Goal: Task Accomplishment & Management: Manage account settings

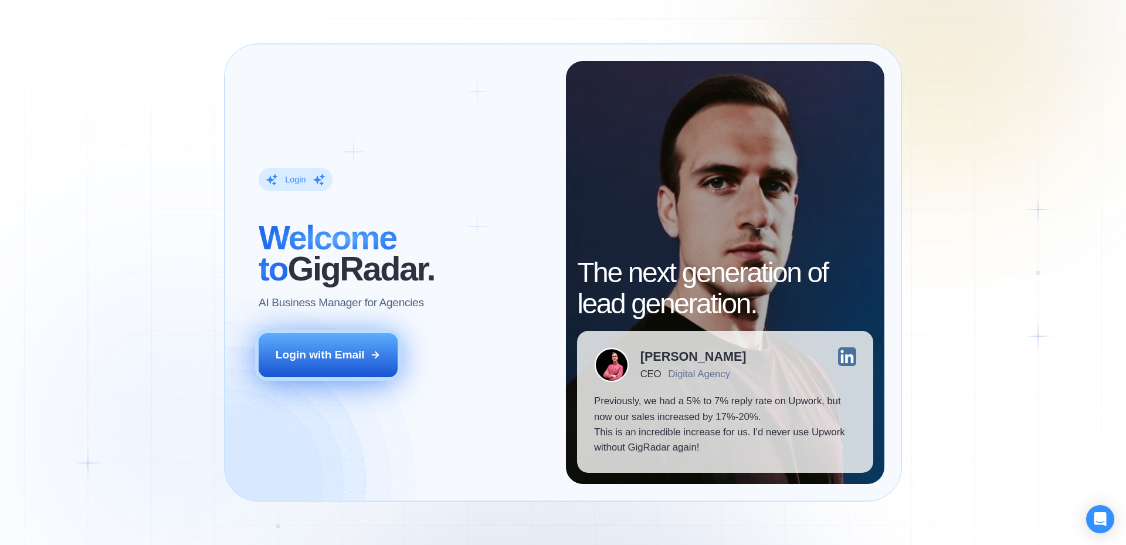
click at [328, 352] on div "Login with Email" at bounding box center [320, 354] width 89 height 15
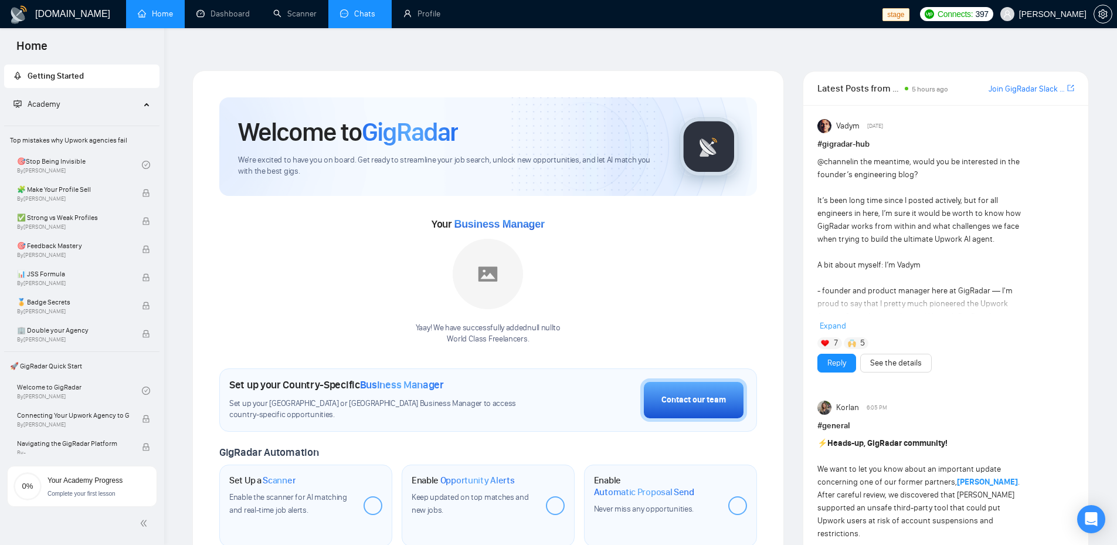
click at [350, 11] on link "Chats" at bounding box center [360, 14] width 40 height 10
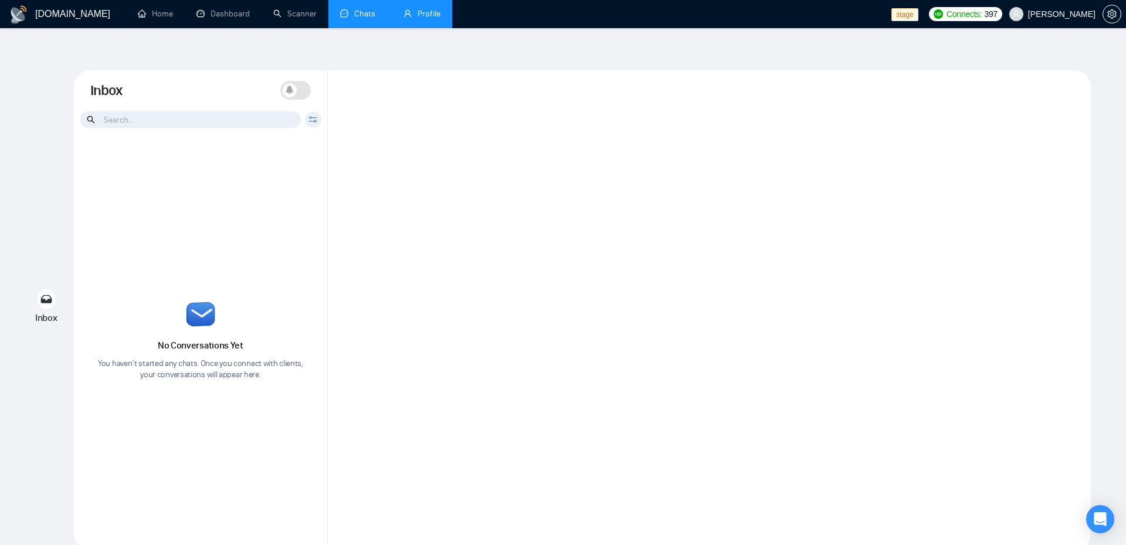
click at [426, 19] on link "Profile" at bounding box center [421, 14] width 37 height 10
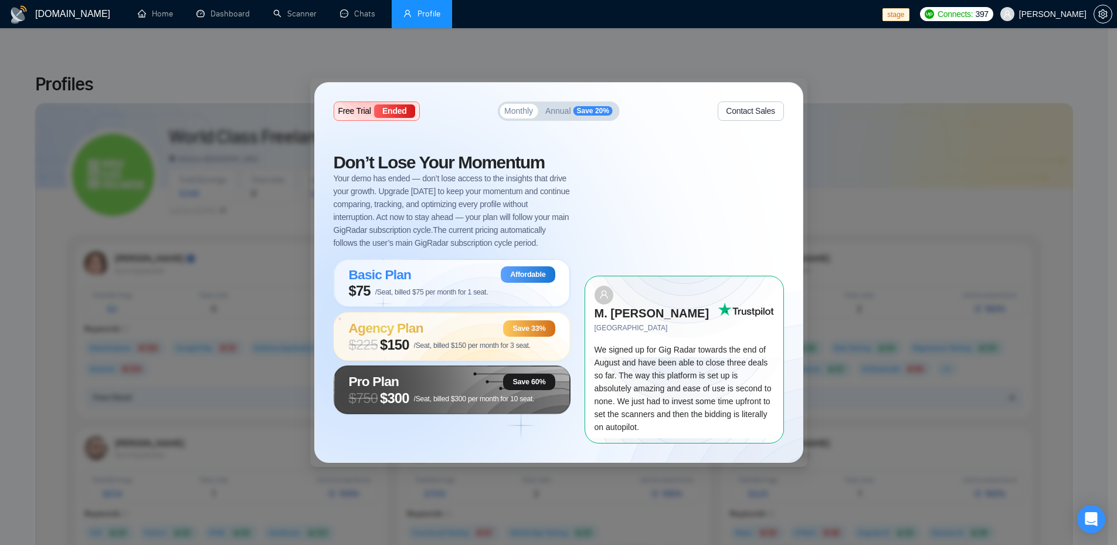
click at [685, 61] on div "Free Trial Ended Monthly Annual Save 20% Contact Sales Don’t Lose Your Momentum…" at bounding box center [558, 272] width 1117 height 545
click at [669, 60] on div "Free Trial Ended Monthly Annual Save 20% Contact Sales Don’t Lose Your Momentum…" at bounding box center [558, 272] width 1117 height 545
click at [242, 65] on div "Free Trial Ended Monthly Annual Save 20% Contact Sales Don’t Lose Your Momentum…" at bounding box center [558, 272] width 1117 height 545
click at [1038, 444] on div "Free Trial Ended Monthly Annual Save 20% Contact Sales Don’t Lose Your Momentum…" at bounding box center [558, 272] width 1117 height 545
drag, startPoint x: 976, startPoint y: 133, endPoint x: 958, endPoint y: 104, distance: 34.0
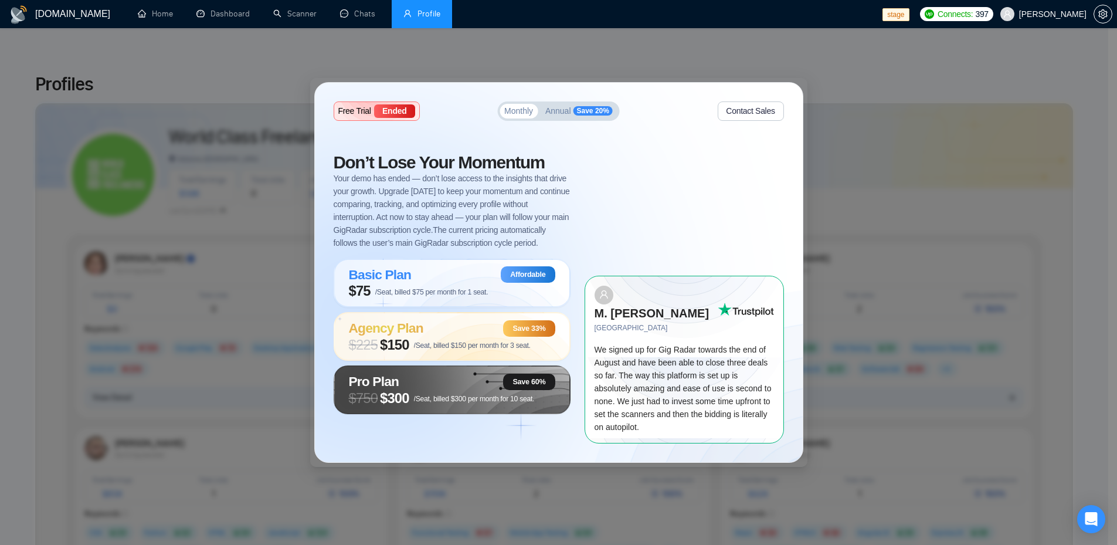
click at [976, 132] on div "Free Trial Ended Monthly Annual Save 20% Contact Sales Don’t Lose Your Momentum…" at bounding box center [558, 272] width 1117 height 545
click at [920, 29] on div "Free Trial Ended Monthly Annual Save 20% Contact Sales Don’t Lose Your Momentum…" at bounding box center [558, 272] width 1117 height 545
click at [907, 5] on span "stage" at bounding box center [898, 14] width 31 height 28
click at [769, 111] on button "Contact Sales" at bounding box center [751, 110] width 66 height 19
click at [766, 116] on button "Contact Sales" at bounding box center [751, 110] width 66 height 19
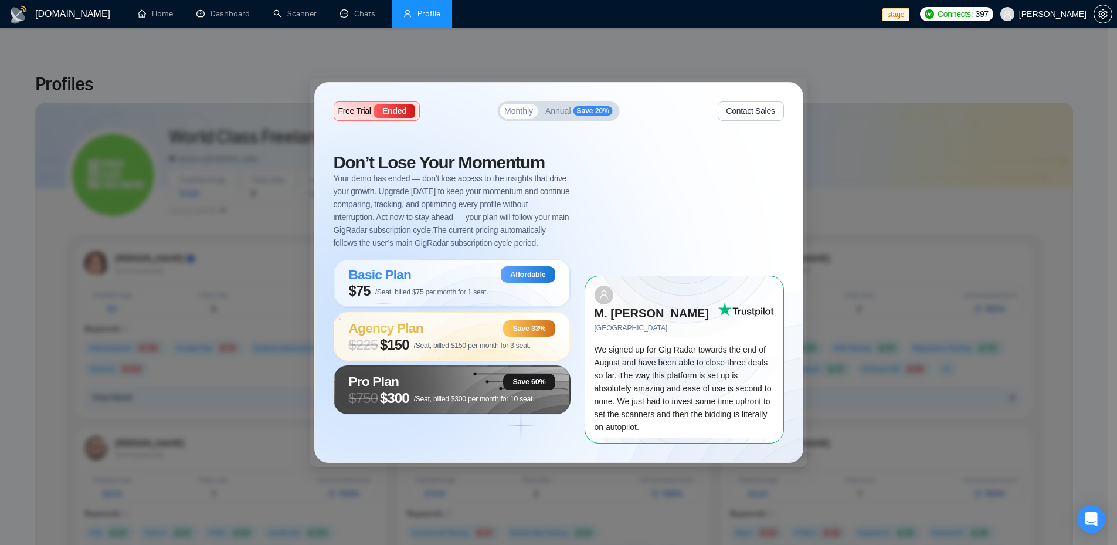
click at [380, 117] on div "Ended" at bounding box center [394, 110] width 40 height 13
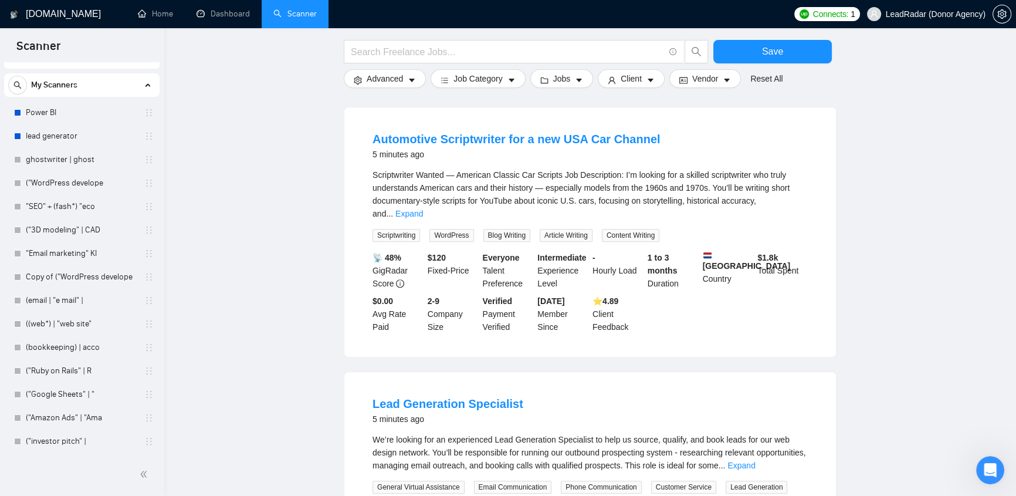
scroll to position [870, 0]
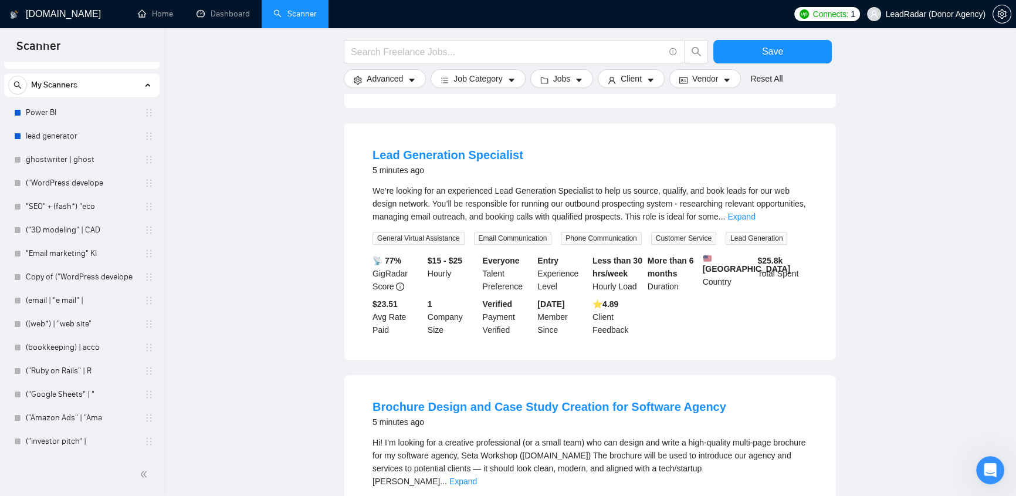
click at [935, 14] on span "LeadRadar (Donor Agency)" at bounding box center [936, 14] width 100 height 0
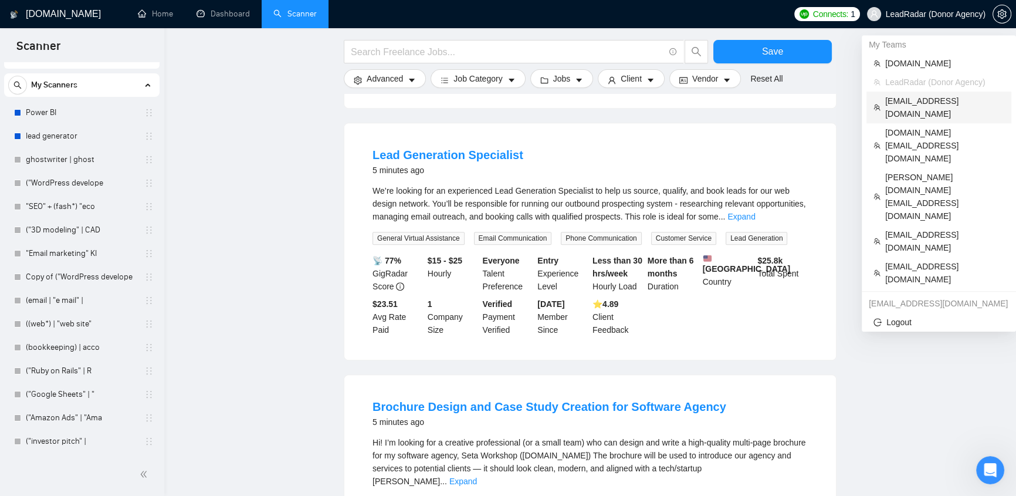
click at [934, 99] on span "klimevtushenko@gmail.com" at bounding box center [944, 107] width 119 height 26
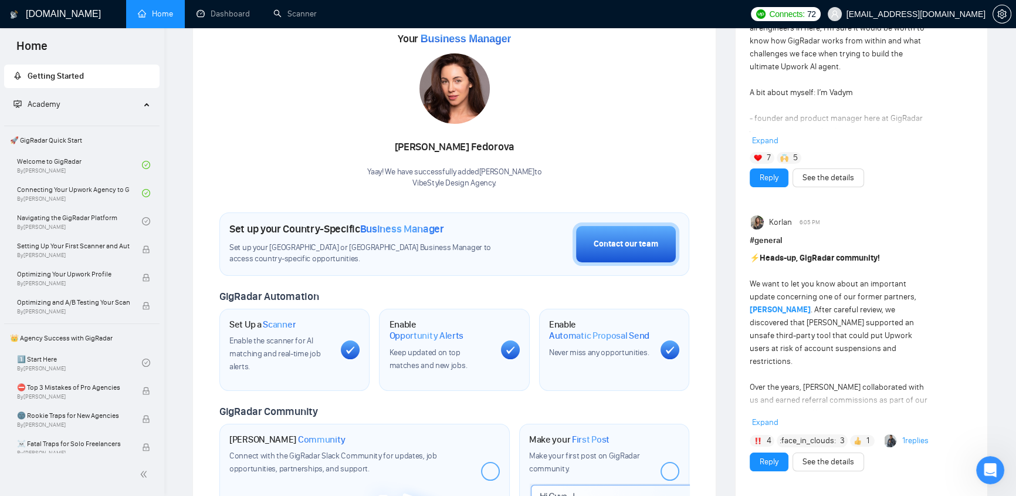
scroll to position [295, 0]
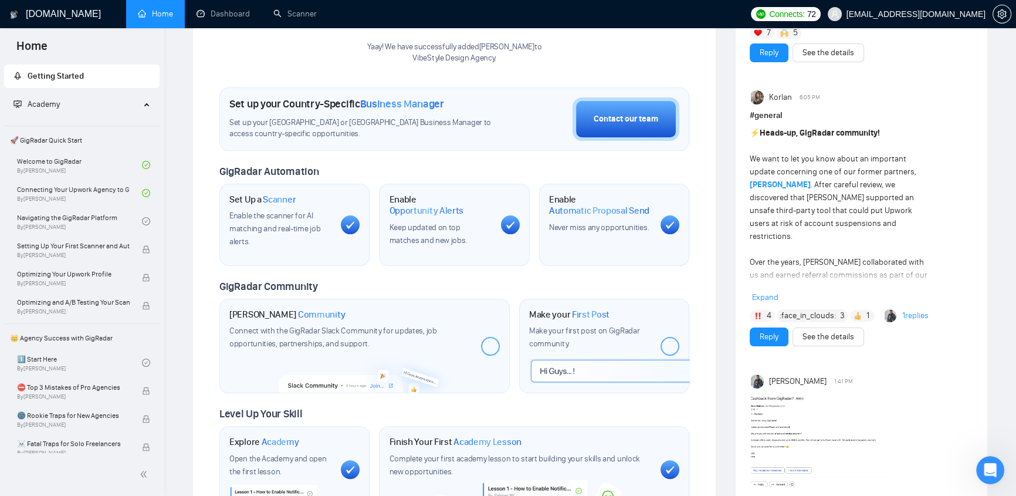
click at [311, 308] on span "Community" at bounding box center [322, 314] width 48 height 12
drag, startPoint x: 449, startPoint y: 347, endPoint x: 502, endPoint y: 323, distance: 58.5
click at [450, 351] on img at bounding box center [366, 372] width 174 height 42
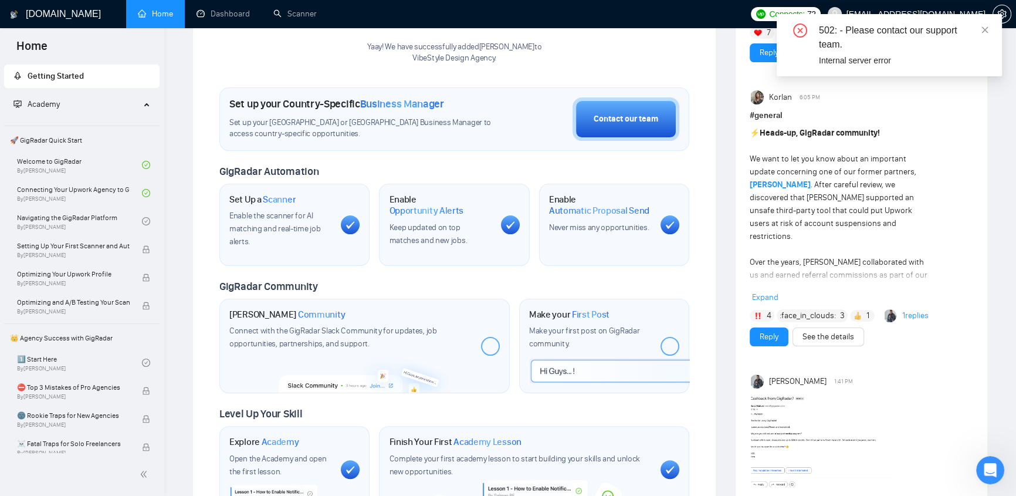
click at [545, 310] on h1 "Make your First Post" at bounding box center [569, 314] width 80 height 12
drag, startPoint x: 588, startPoint y: 339, endPoint x: 828, endPoint y: 137, distance: 313.4
click at [592, 336] on div "Make your first post on GigRadar community." at bounding box center [590, 337] width 122 height 26
click at [988, 30] on icon "close" at bounding box center [985, 30] width 8 height 8
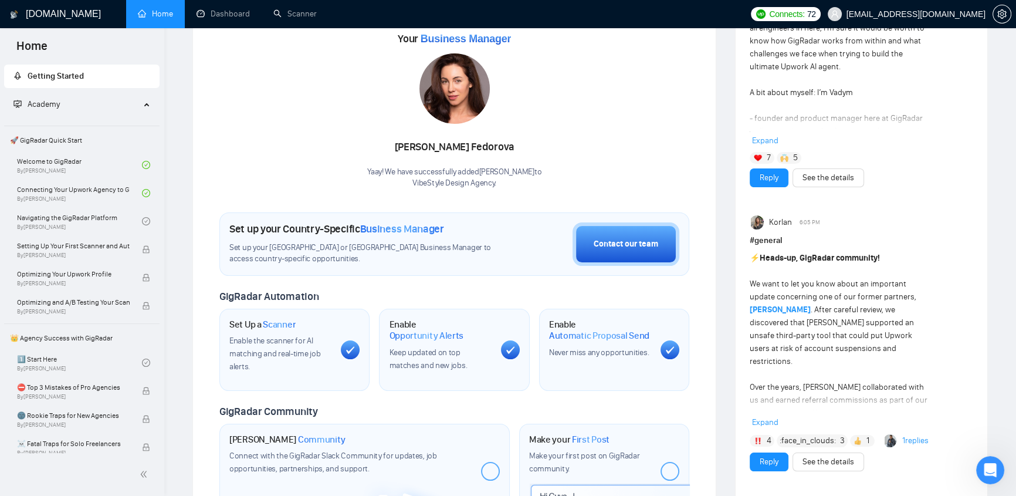
scroll to position [0, 0]
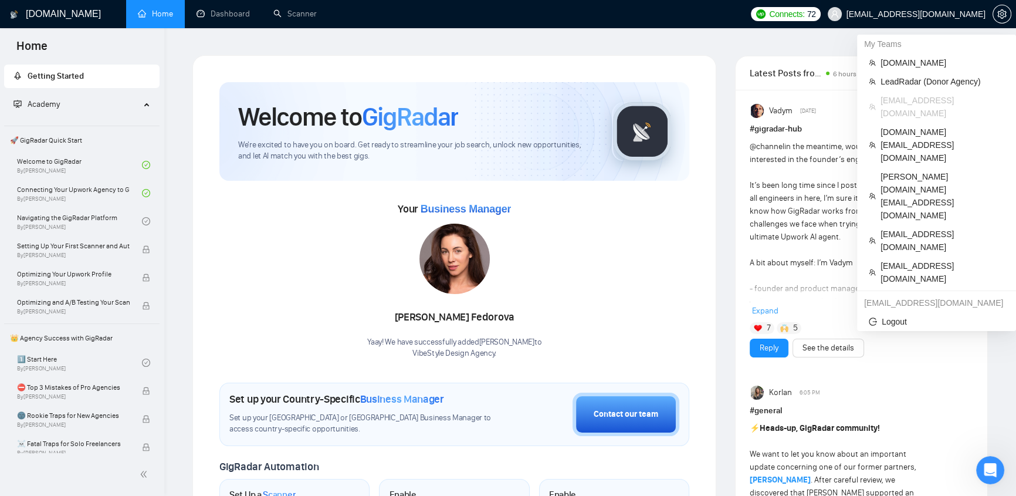
click at [938, 14] on span "klimevtushenko@gmail.com" at bounding box center [915, 14] width 139 height 0
click at [924, 125] on span "dee7.office@gmail.com" at bounding box center [942, 144] width 124 height 39
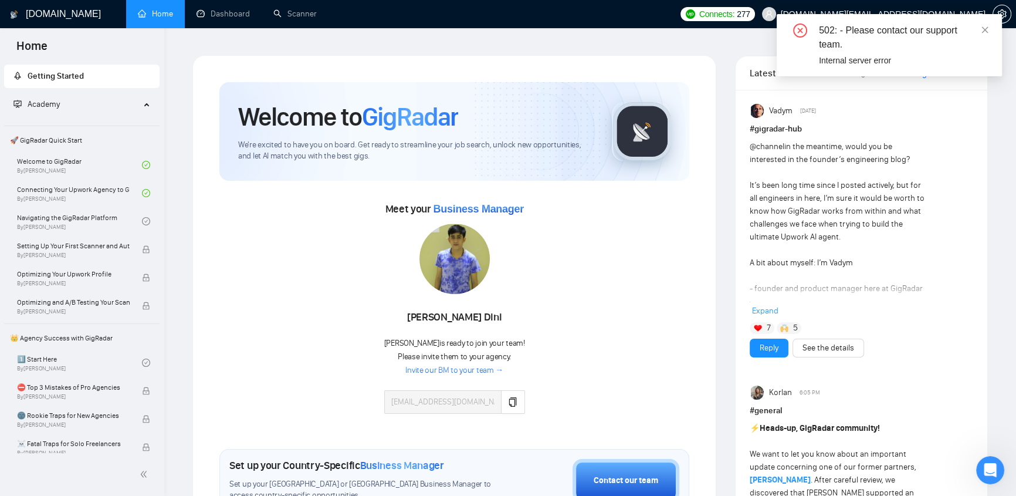
drag, startPoint x: 985, startPoint y: 26, endPoint x: 979, endPoint y: 29, distance: 6.0
click at [985, 26] on icon "close" at bounding box center [985, 30] width 8 height 8
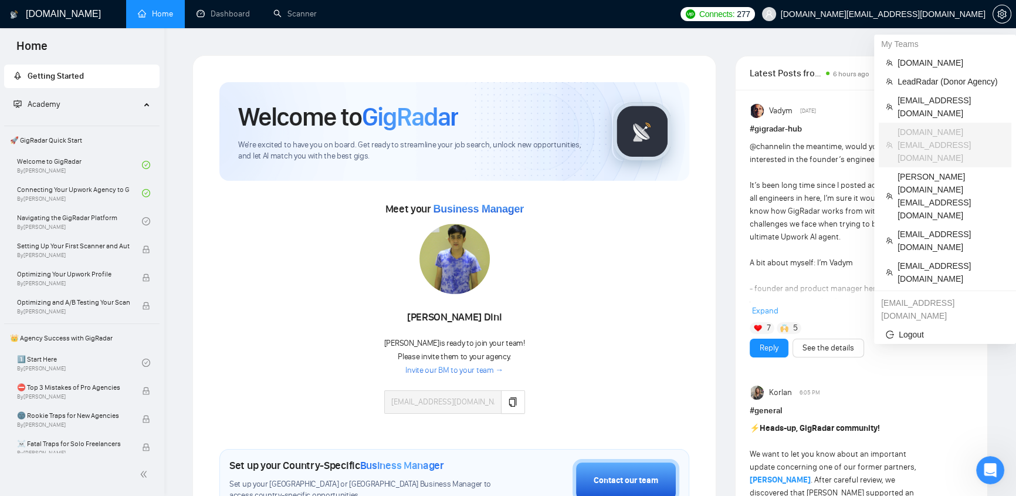
click at [925, 14] on span "dee7.office@gmail.com" at bounding box center [883, 14] width 205 height 0
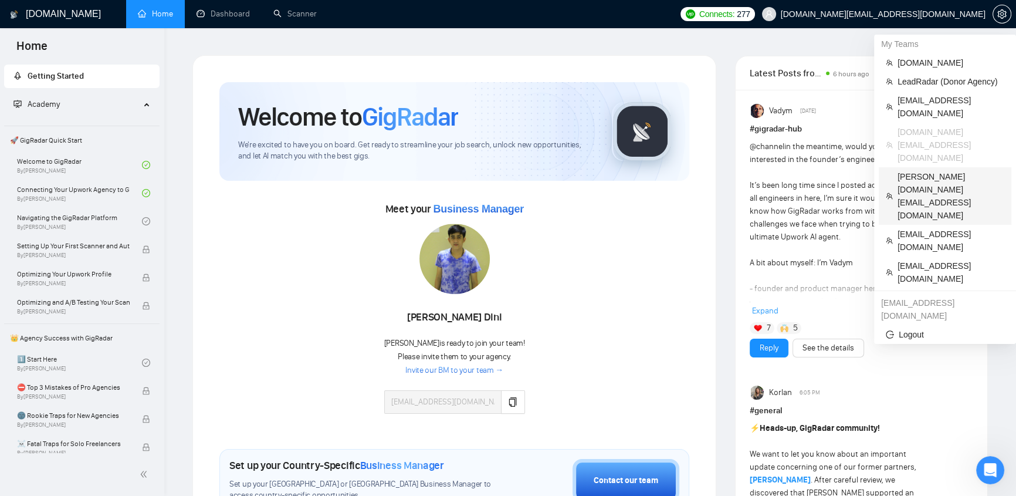
click at [930, 170] on span "kostya.p.dev@gmail.com" at bounding box center [950, 196] width 107 height 52
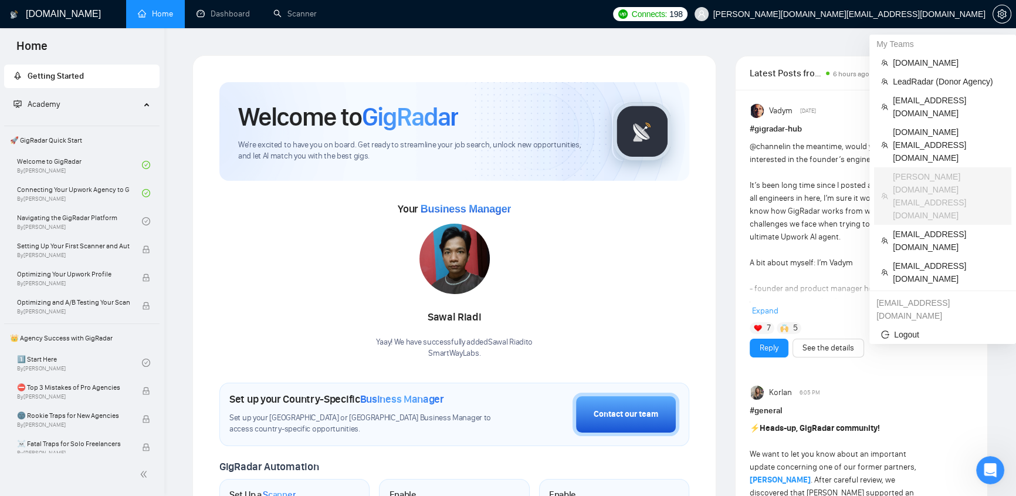
click at [930, 14] on span "kostya.p.dev@gmail.com" at bounding box center [849, 14] width 272 height 0
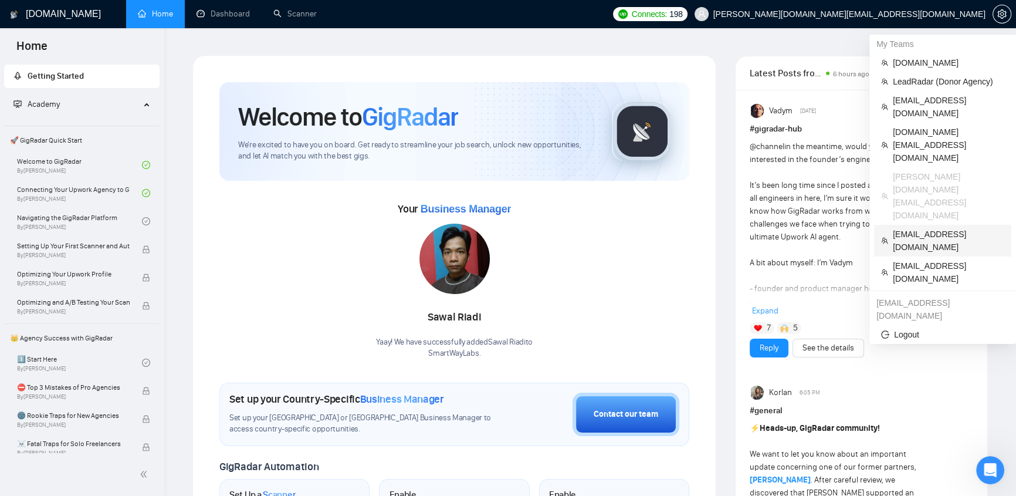
click at [921, 228] on span "speak2mike@rocketmail.com" at bounding box center [948, 241] width 111 height 26
